Goal: Information Seeking & Learning: Learn about a topic

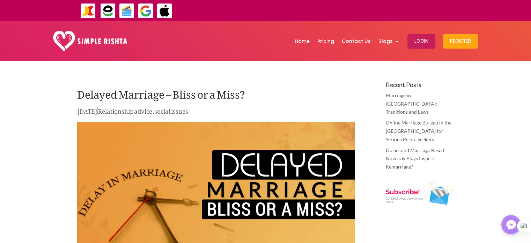
click at [103, 41] on img at bounding box center [90, 41] width 74 height 21
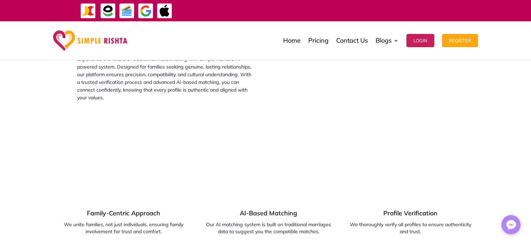
scroll to position [385, 0]
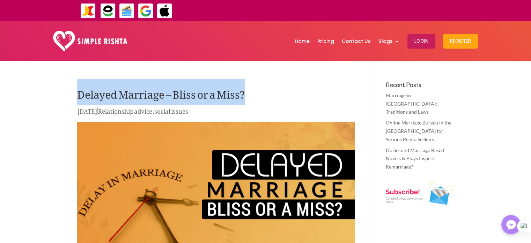
drag, startPoint x: 247, startPoint y: 93, endPoint x: 76, endPoint y: 95, distance: 171.5
copy h1 "Delayed Marriage – Bliss or a Miss?"
